Goal: Task Accomplishment & Management: Manage account settings

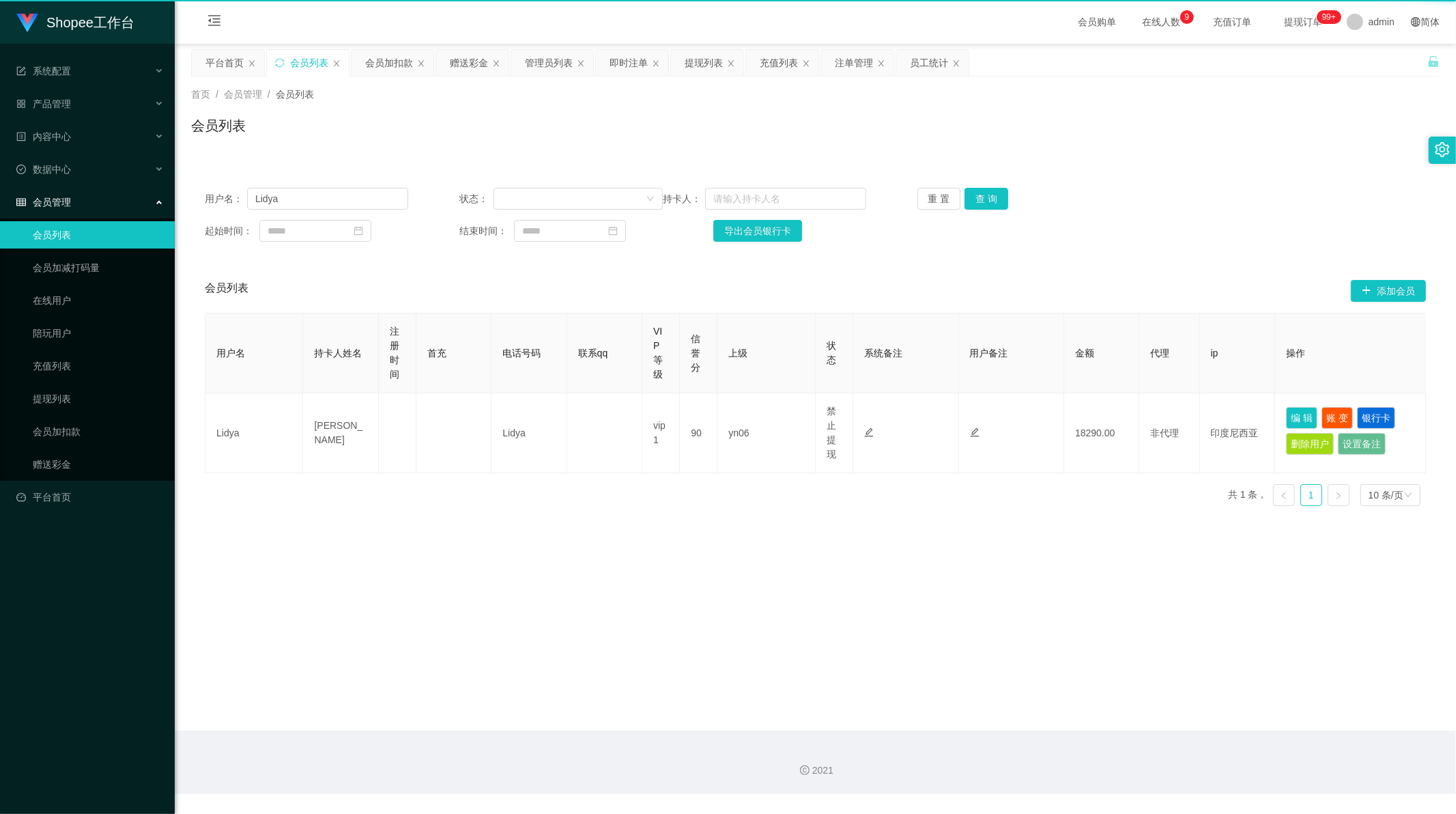
scroll to position [1, 0]
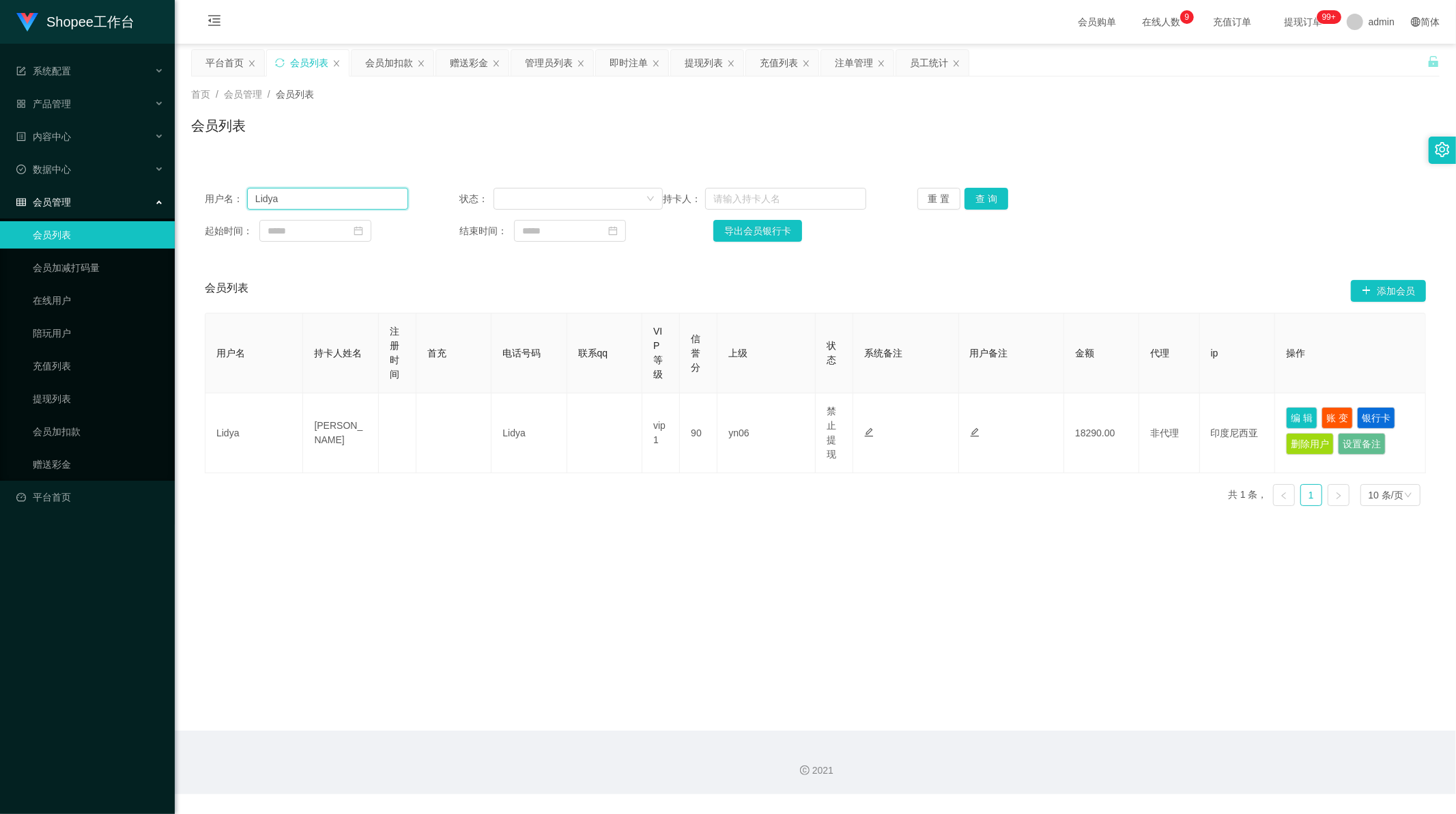
click at [302, 200] on input "Lidya" at bounding box center [328, 199] width 161 height 22
drag, startPoint x: 302, startPoint y: 200, endPoint x: 687, endPoint y: 178, distance: 385.6
click at [304, 200] on input "Lidya" at bounding box center [328, 199] width 161 height 22
paste input "085236500325"
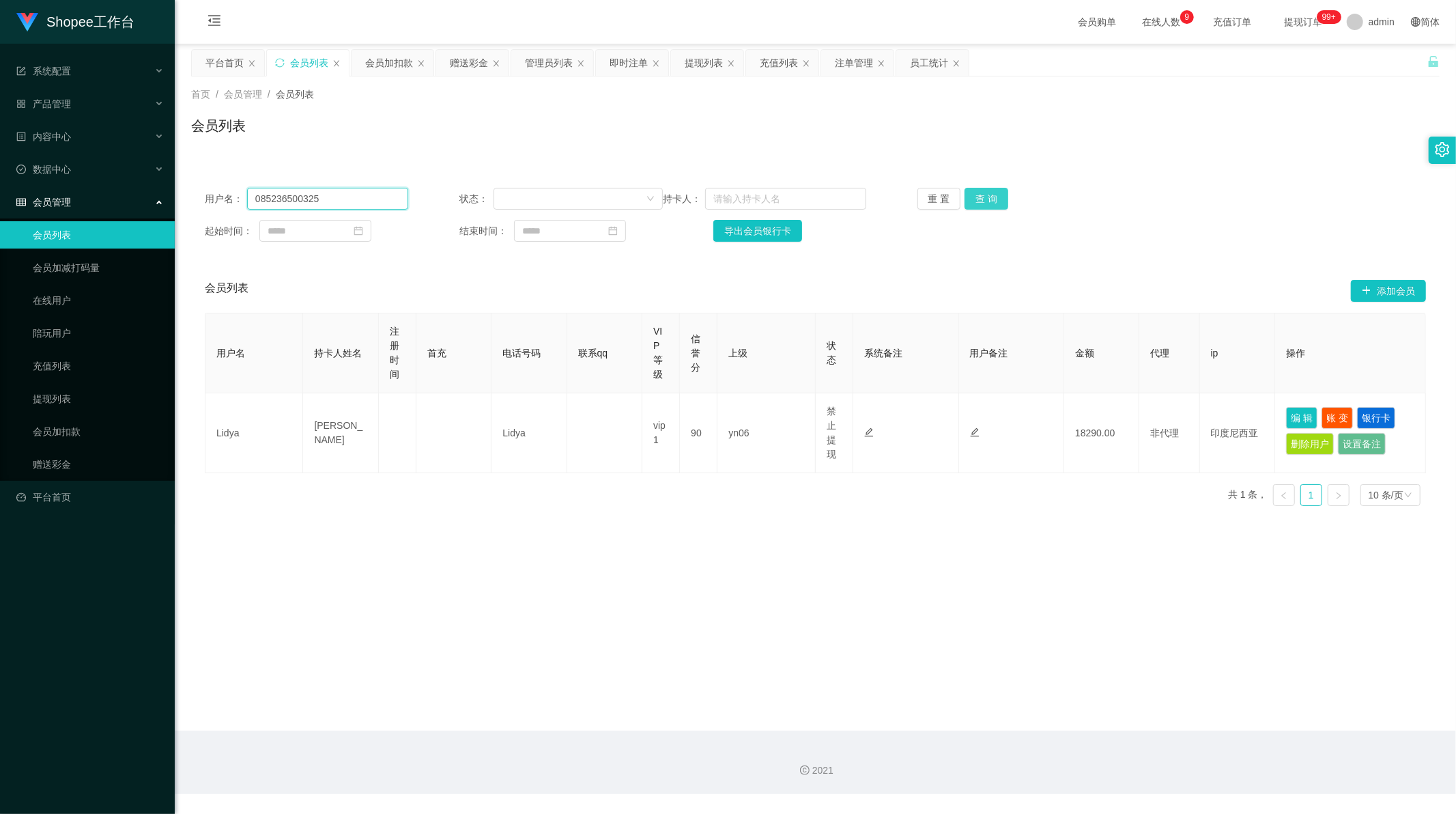
type input "085236500325"
click at [983, 205] on button "查 询" at bounding box center [986, 199] width 43 height 22
click at [1293, 415] on button "编 辑" at bounding box center [1301, 418] width 32 height 22
type input "085236500325"
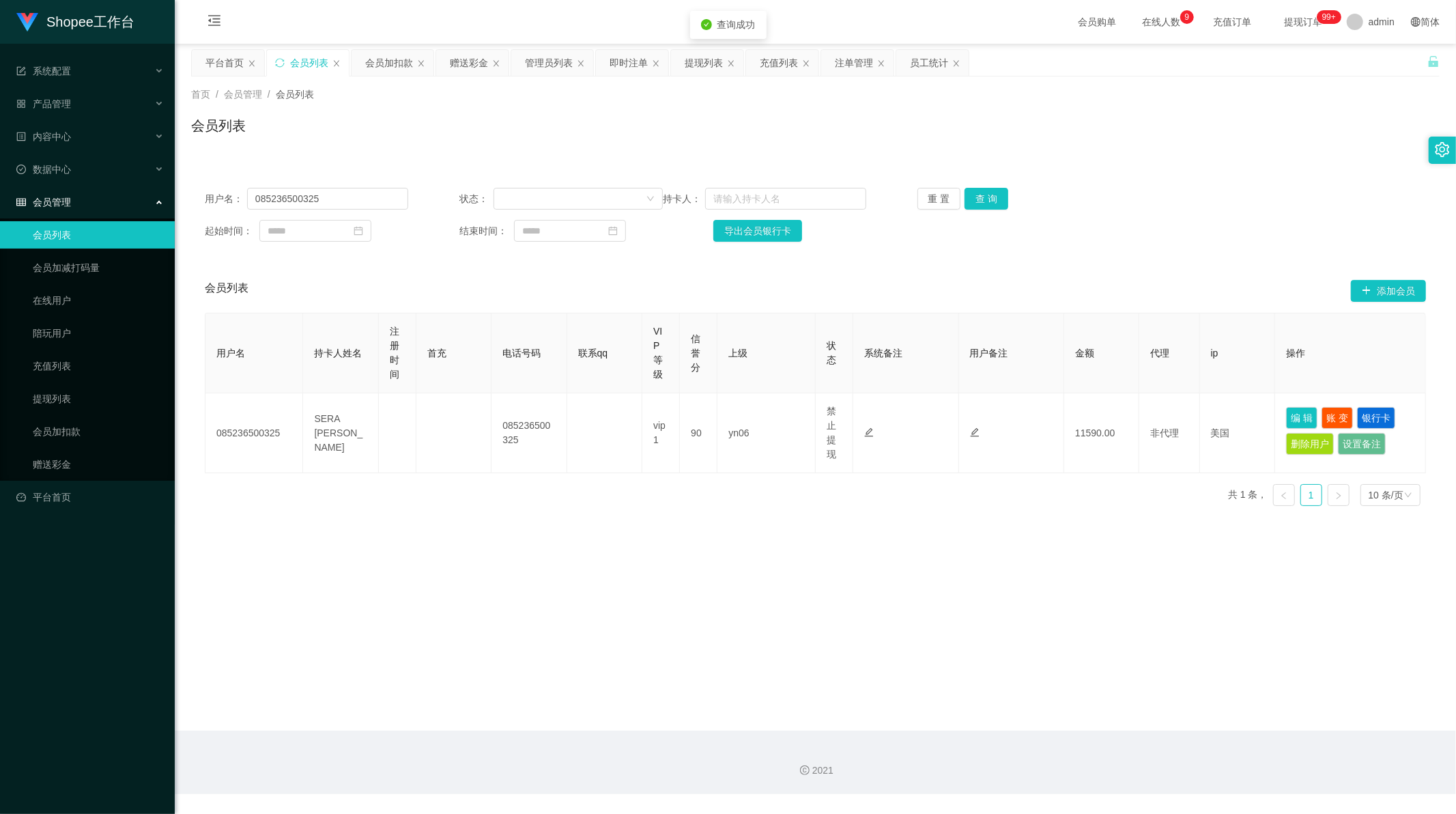
type input "SERA [PERSON_NAME]"
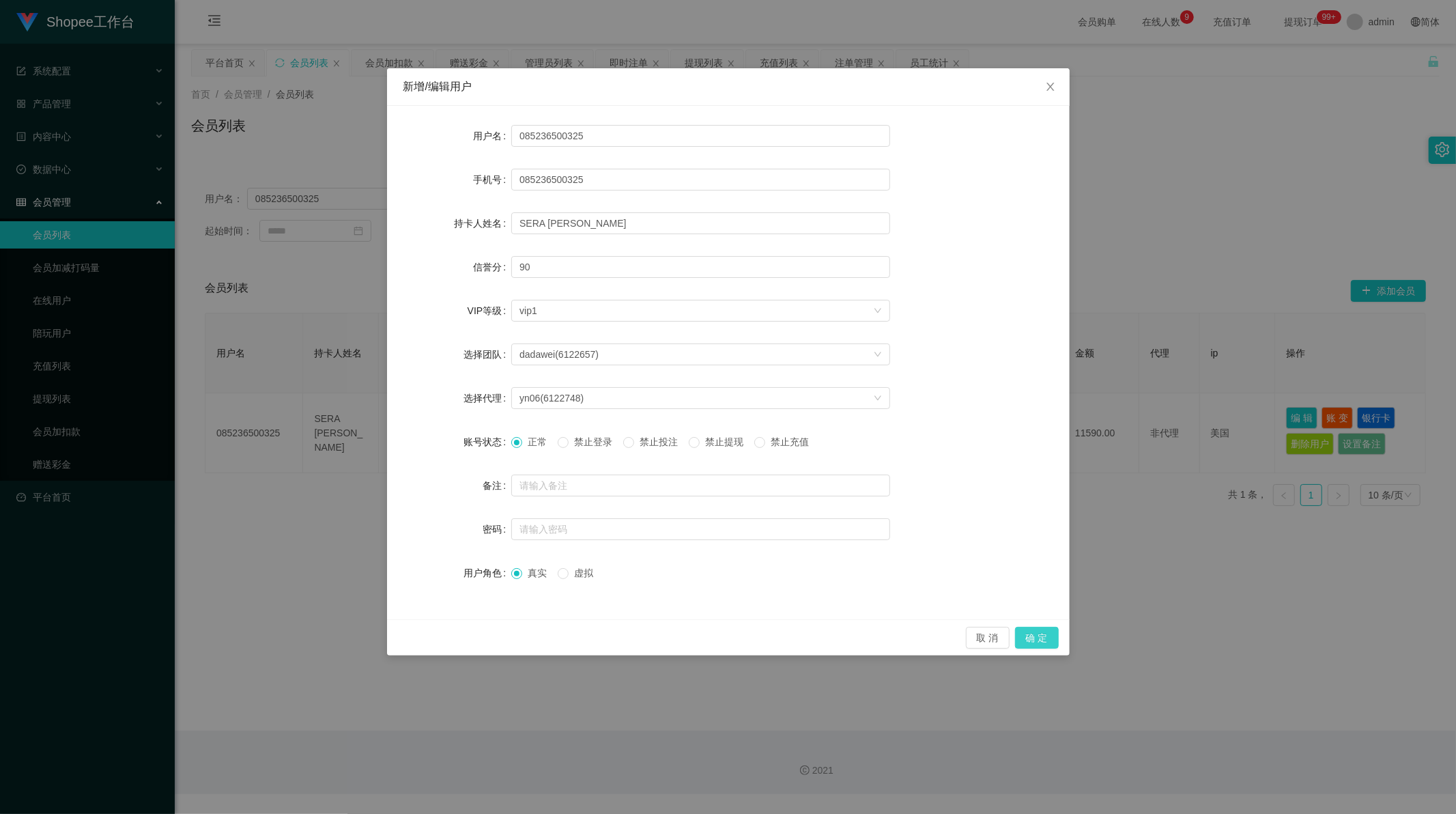
click at [1031, 637] on button "确 定" at bounding box center [1036, 637] width 43 height 22
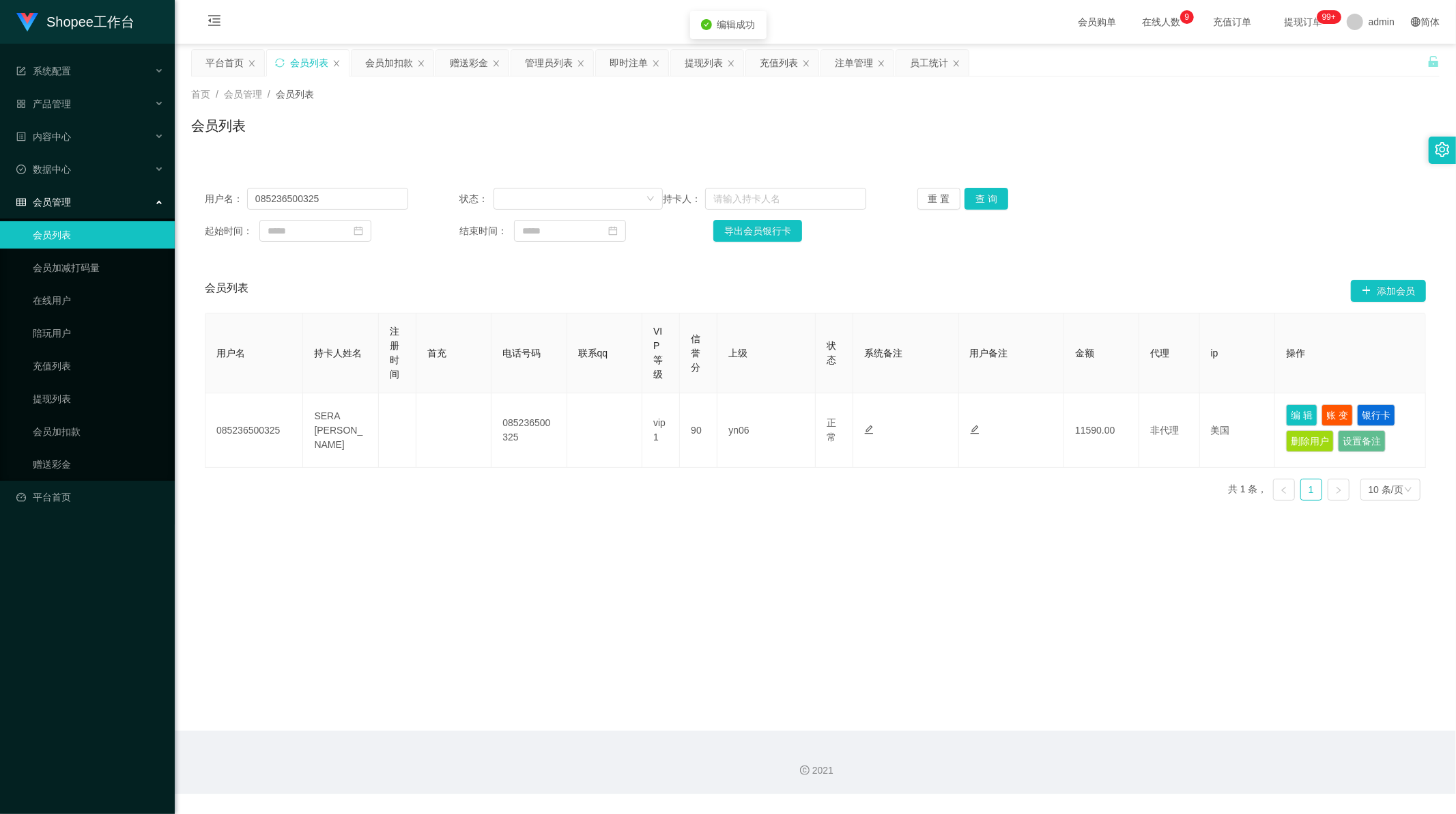
click at [993, 625] on main "关闭左侧 关闭右侧 关闭其它 刷新页面 平台首页 会员列表 会员加扣款 赠送彩金 管理员列表 即时注单 提现列表 充值列表 注单管理 员工统计 首页 / 会员…" at bounding box center [815, 386] width 1282 height 687
